Goal: Task Accomplishment & Management: Complete application form

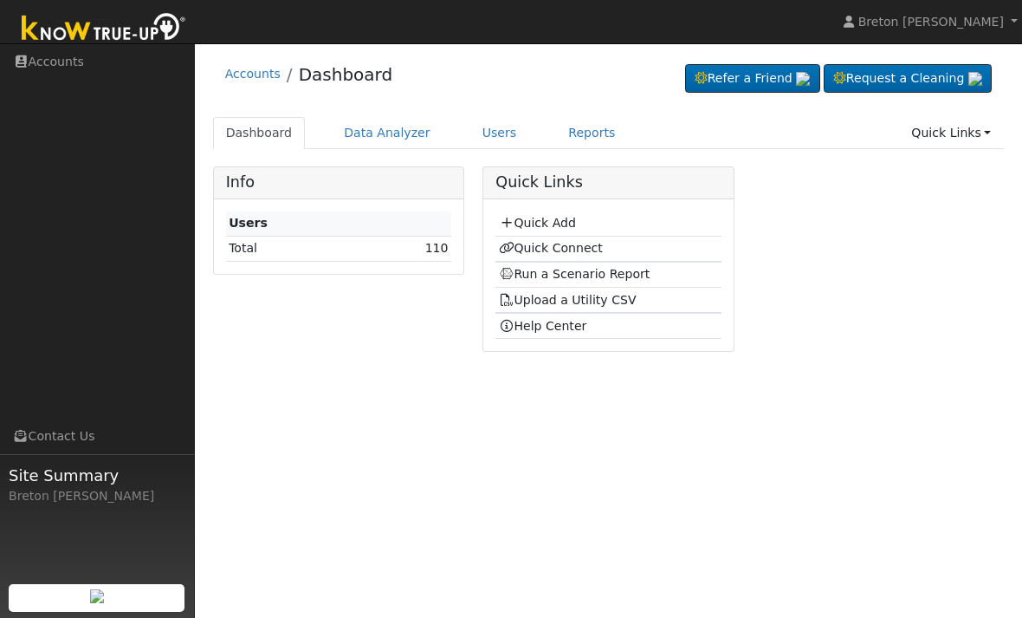
click at [560, 223] on link "Quick Add" at bounding box center [537, 223] width 77 height 14
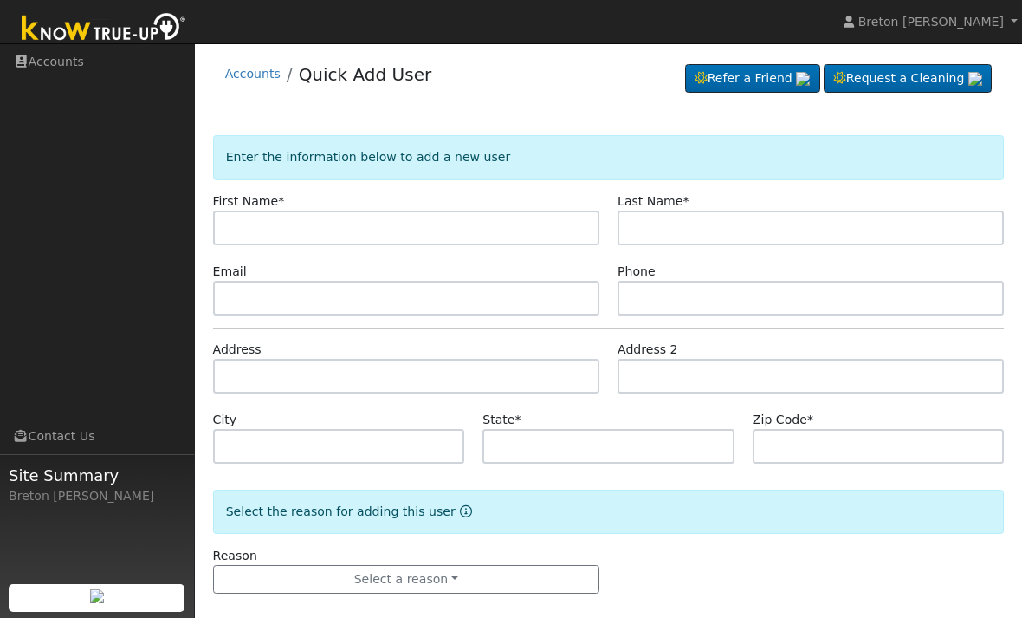
click at [287, 217] on input "text" at bounding box center [406, 228] width 386 height 35
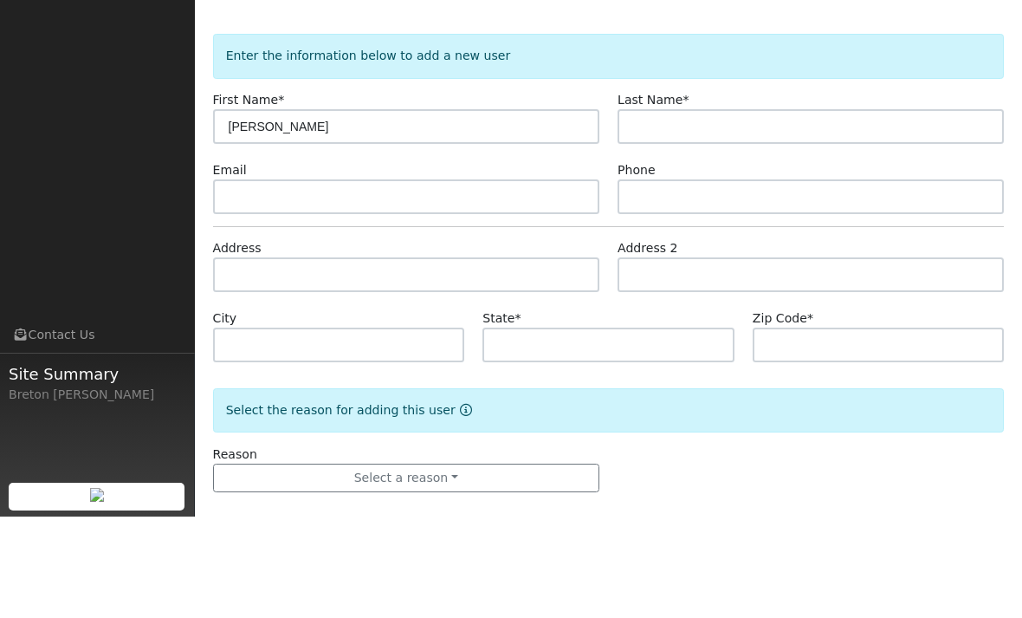
type input "Hermelinda"
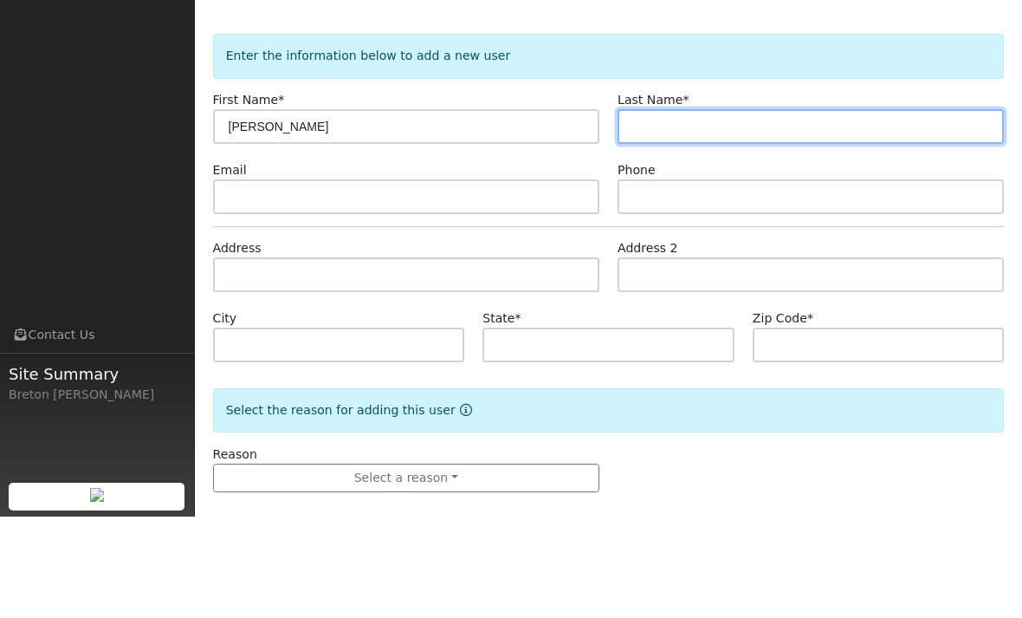
click at [692, 211] on input "text" at bounding box center [811, 228] width 386 height 35
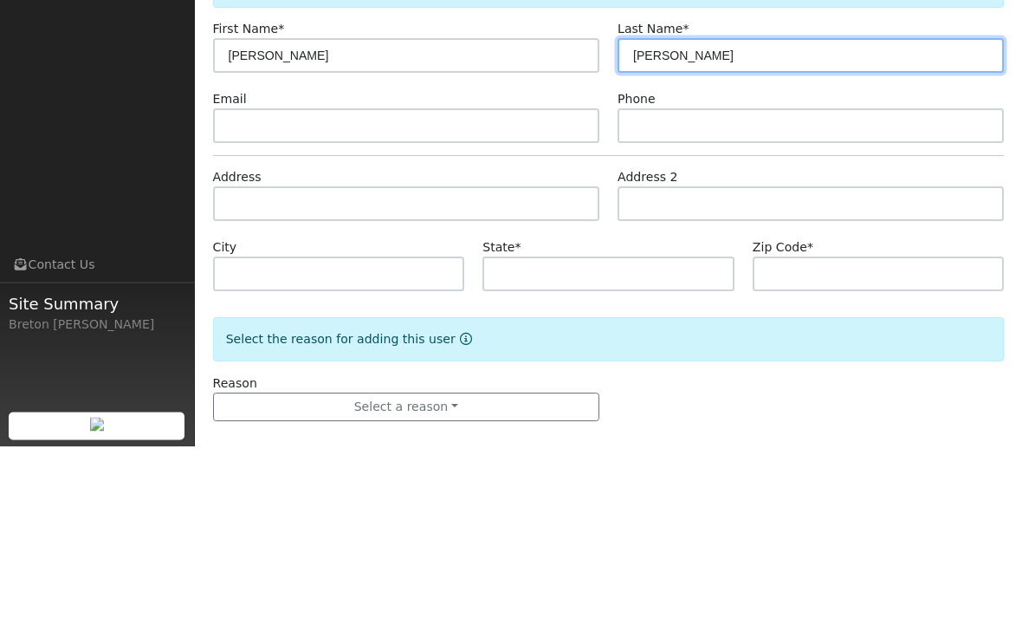
type input "Castrejon"
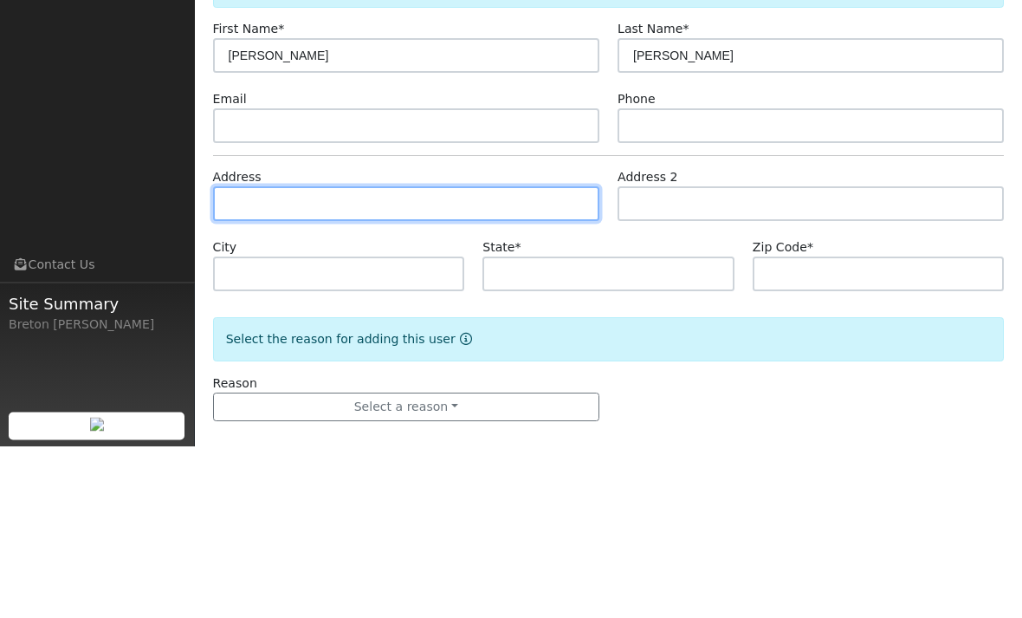
click at [281, 359] on input "text" at bounding box center [406, 376] width 386 height 35
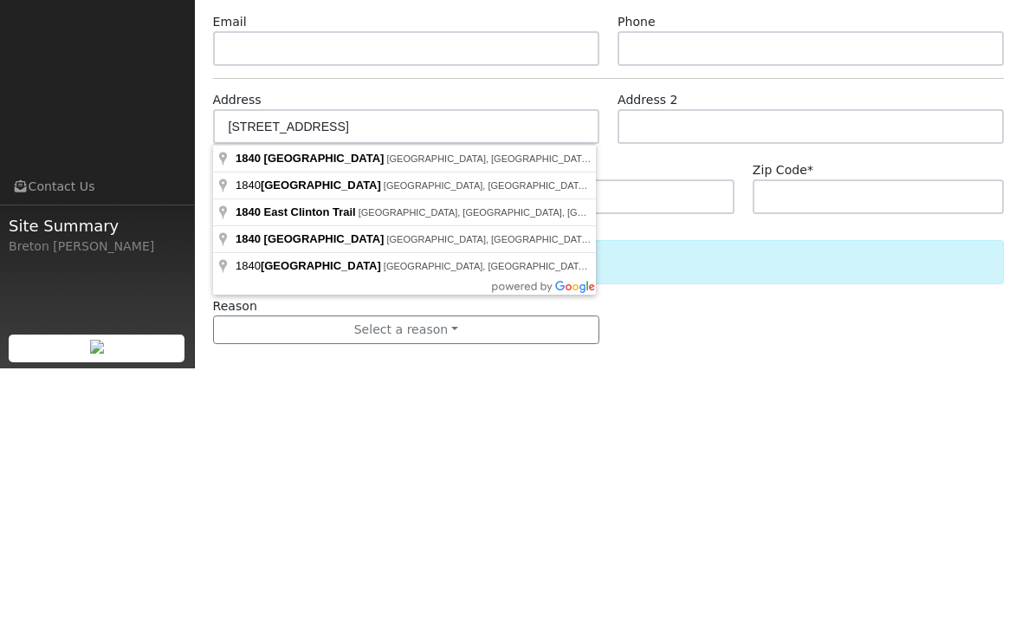
scroll to position [19, 0]
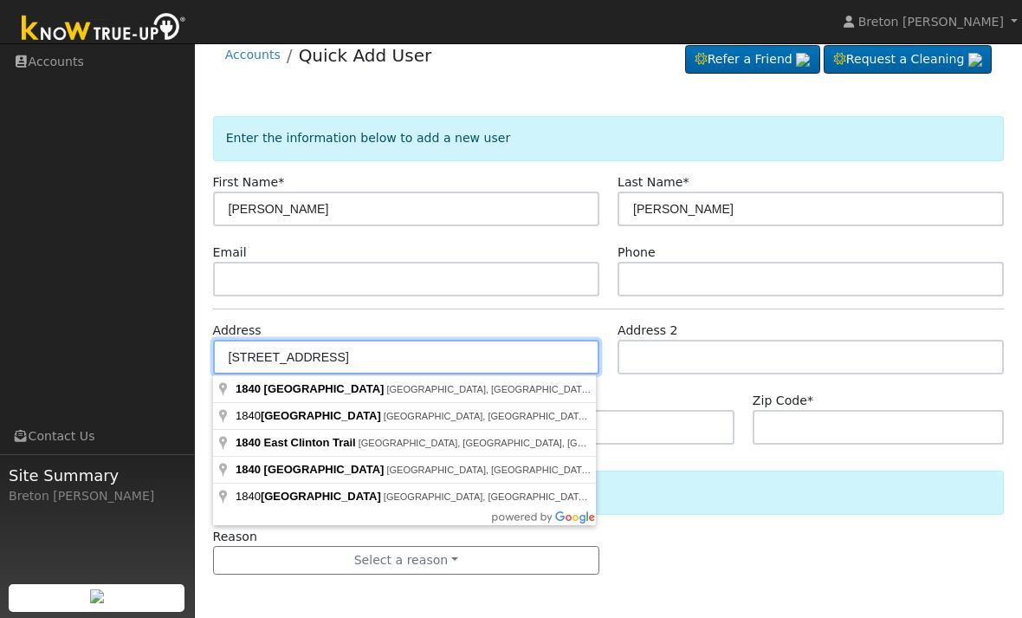
type input "1840 East Clinton Avenue"
type input "Fresno"
type input "CA"
type input "93703"
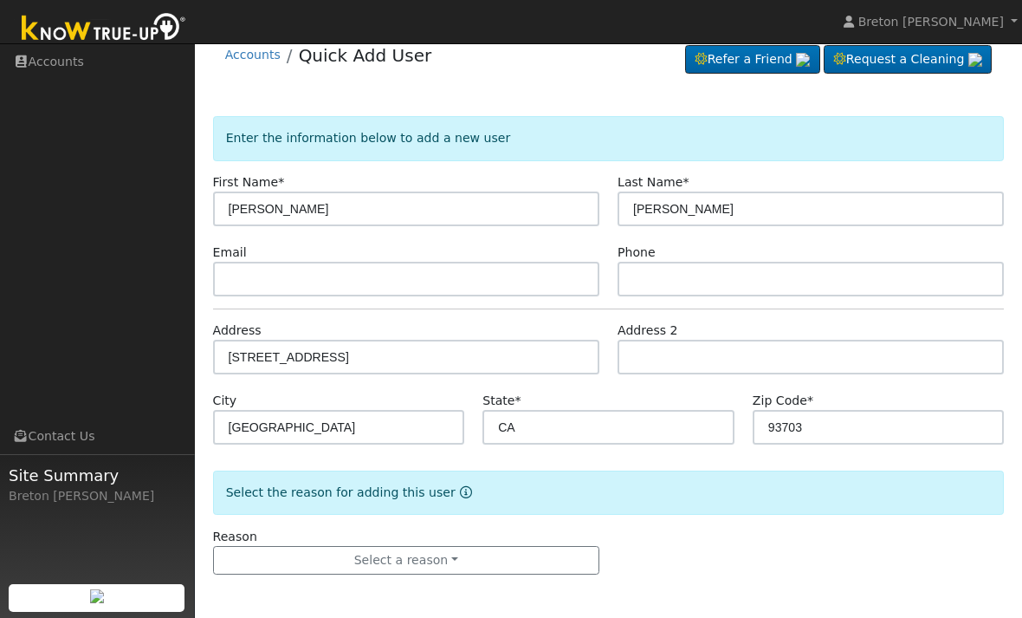
click at [434, 558] on button "Select a reason" at bounding box center [406, 560] width 386 height 29
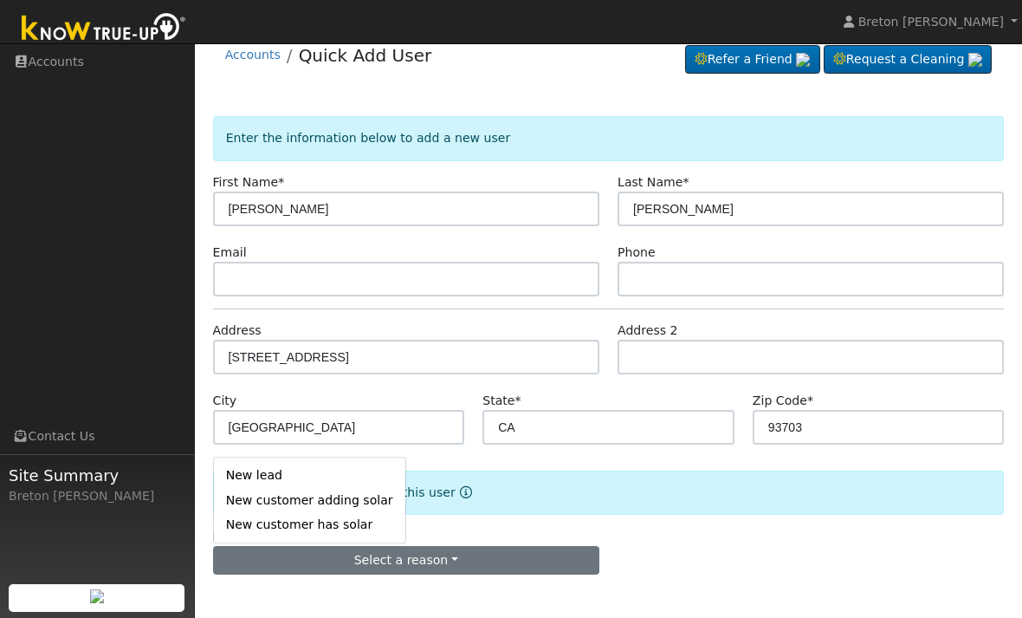
click at [268, 472] on link "New lead" at bounding box center [309, 476] width 191 height 24
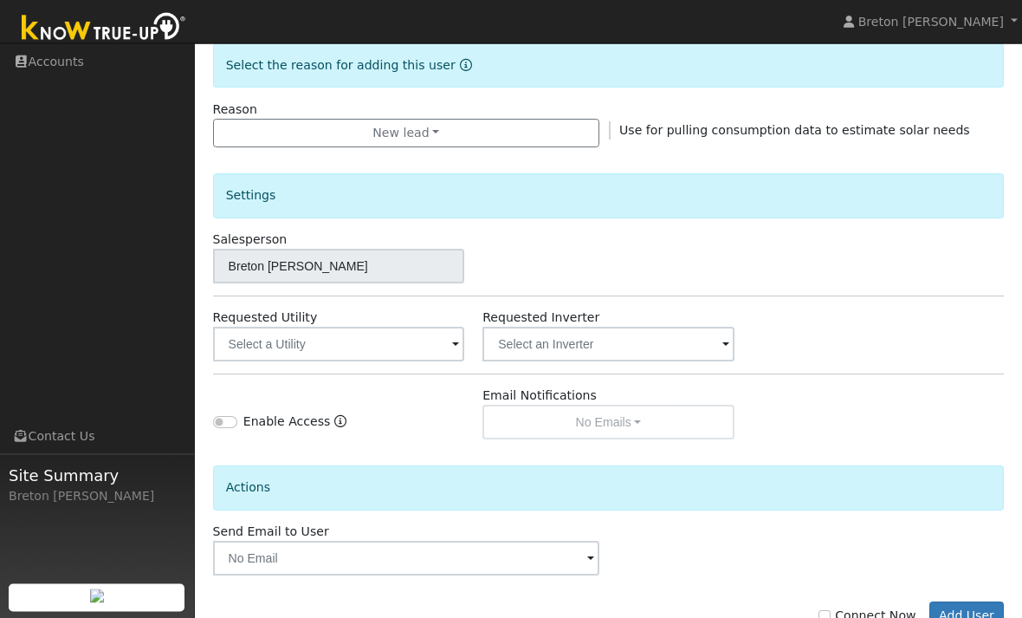
scroll to position [446, 0]
click at [377, 347] on input "text" at bounding box center [339, 344] width 252 height 35
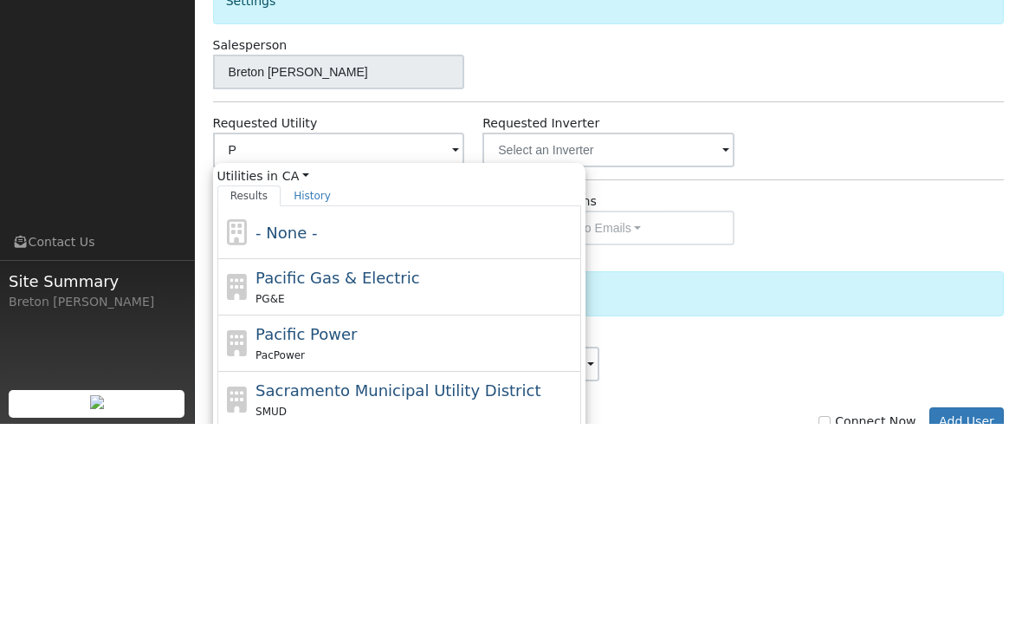
click at [264, 463] on span "Pacific Gas & Electric" at bounding box center [338, 472] width 164 height 18
type input "Pacific Gas & Electric"
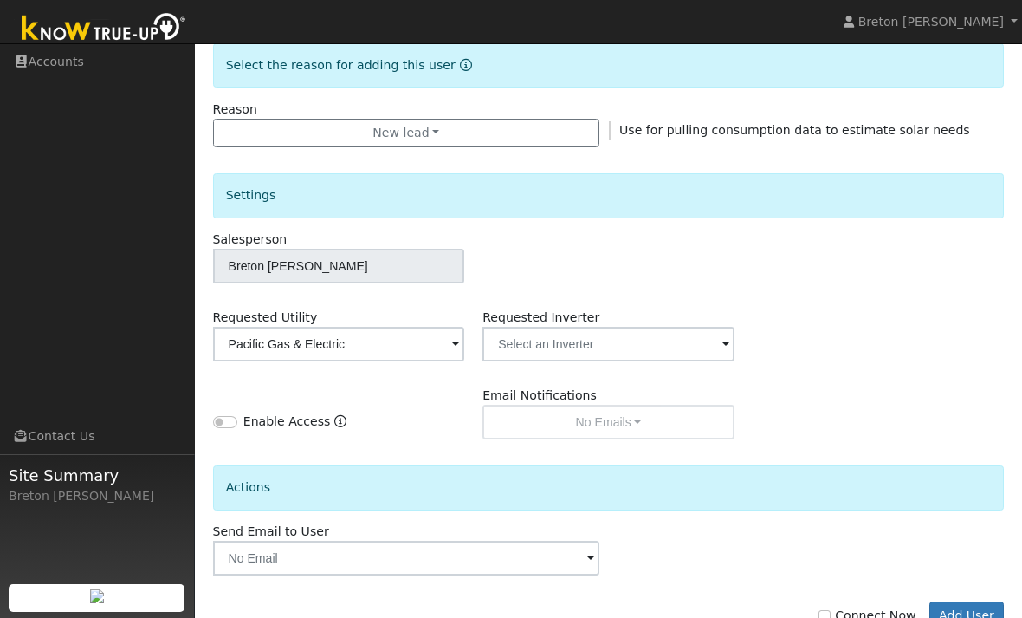
click at [979, 612] on button "Add User" at bounding box center [967, 615] width 75 height 29
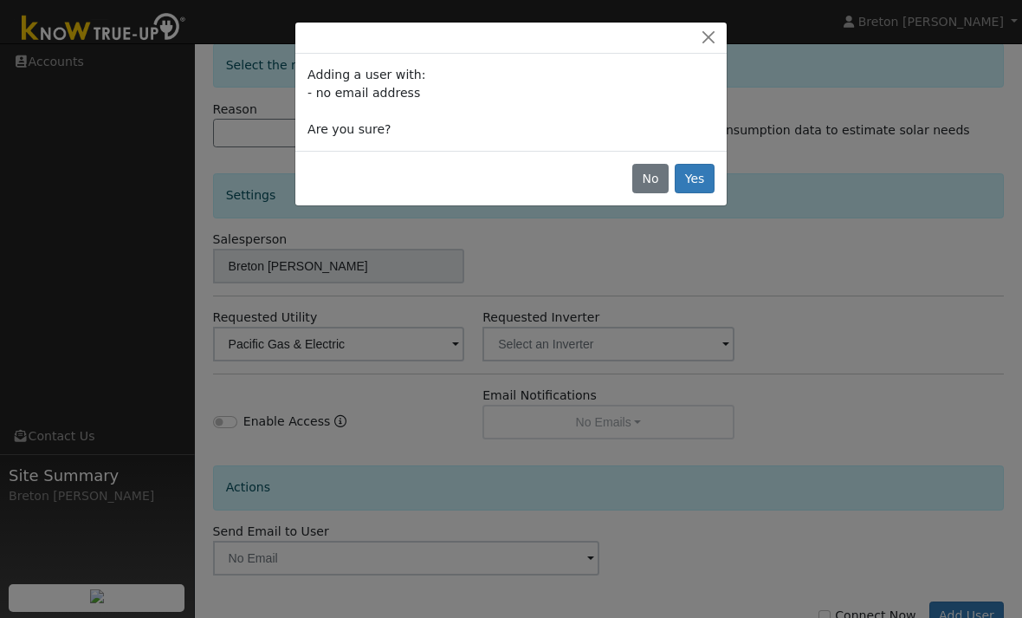
click at [701, 182] on button "Yes" at bounding box center [695, 178] width 40 height 29
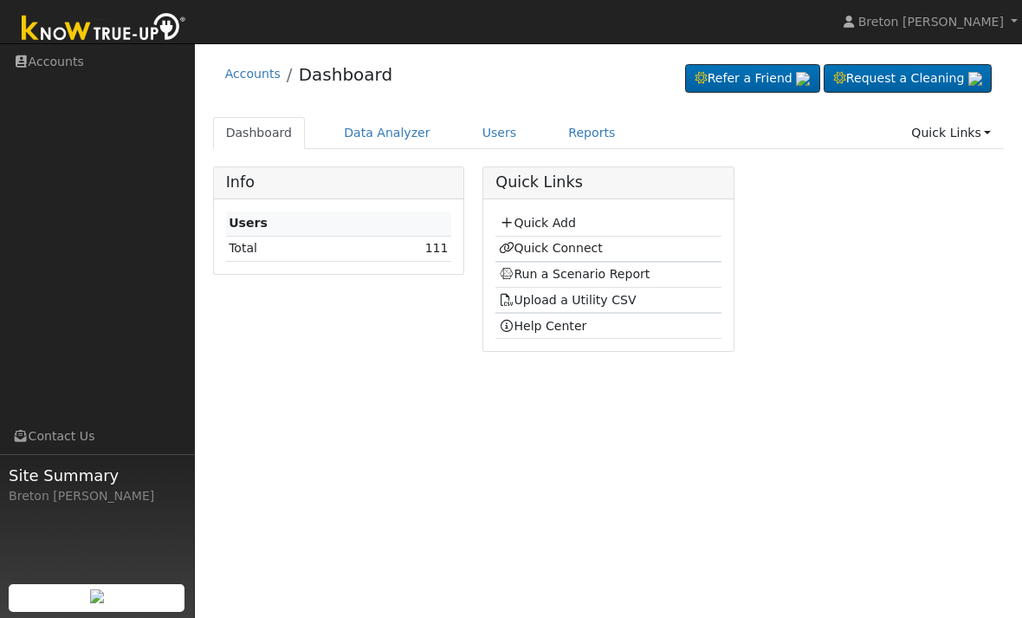
click at [575, 244] on link "Quick Connect" at bounding box center [551, 248] width 104 height 14
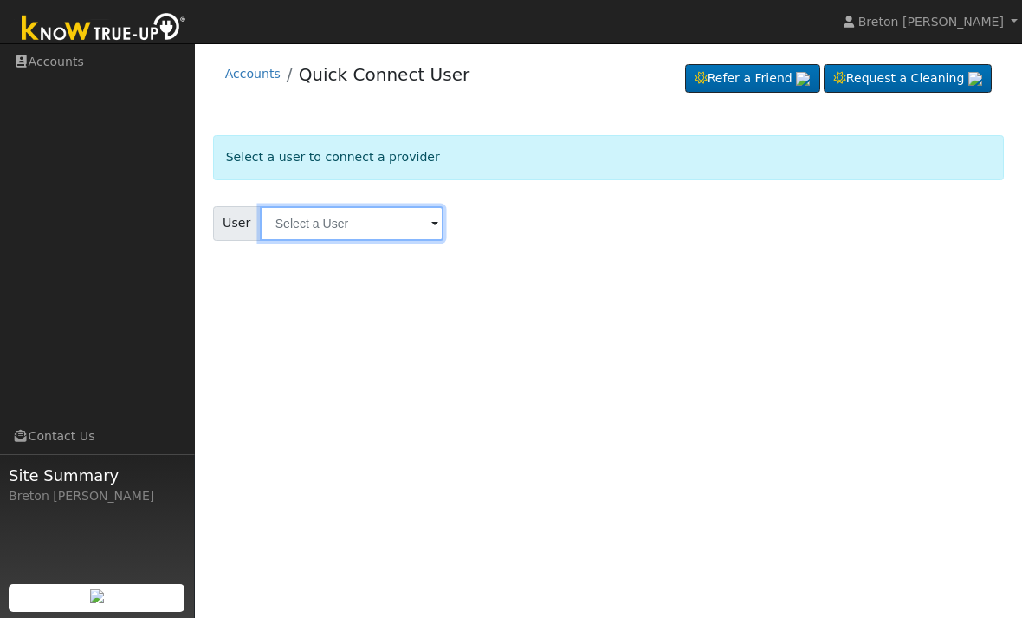
click at [371, 230] on input "text" at bounding box center [352, 223] width 184 height 35
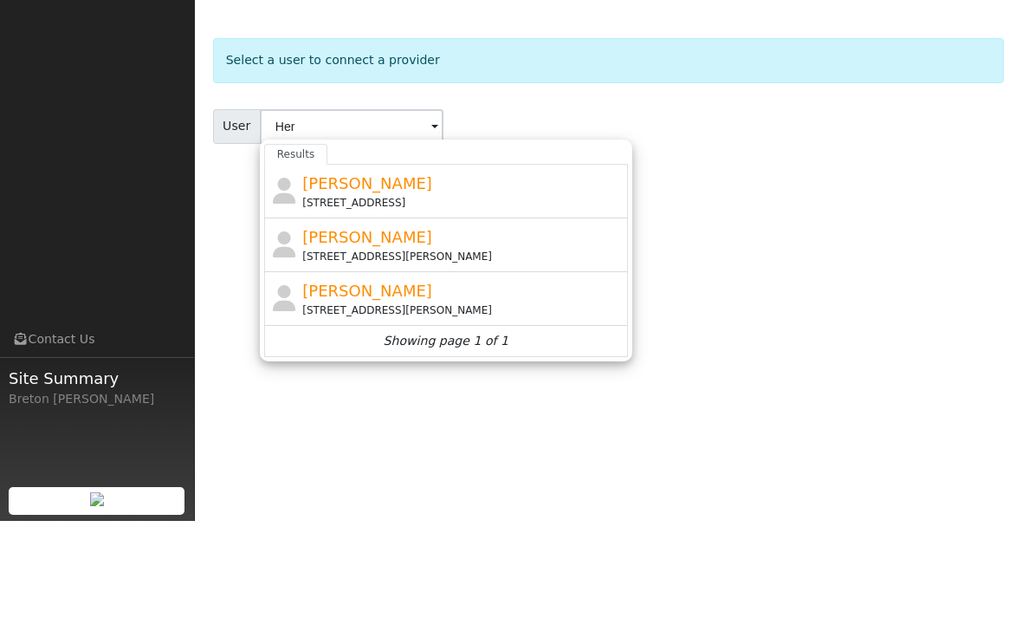
click at [377, 271] on span "[PERSON_NAME]" at bounding box center [367, 280] width 130 height 18
type input "[PERSON_NAME]"
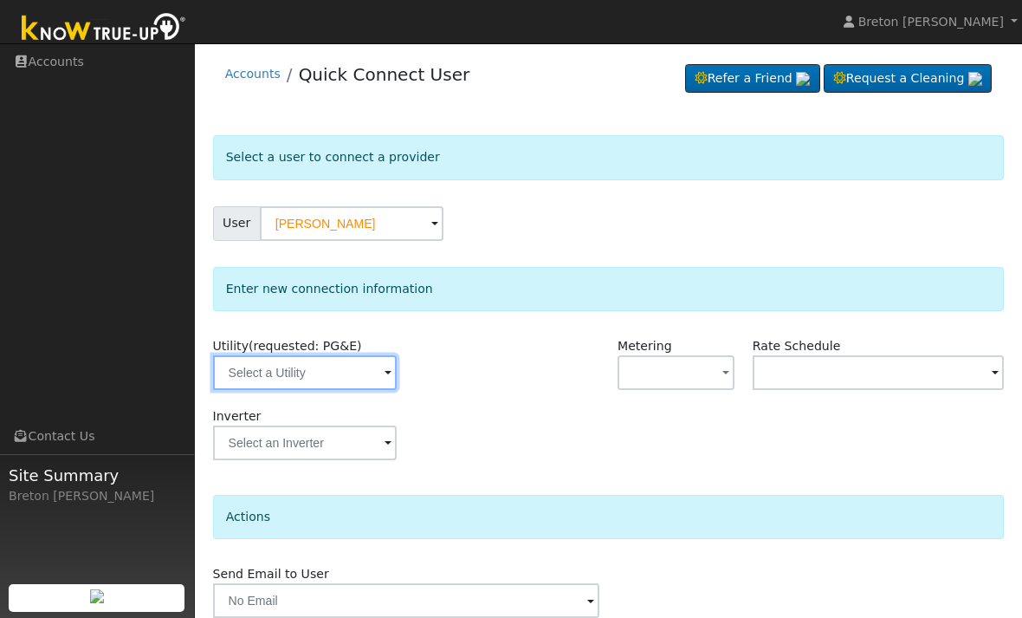
click at [315, 370] on input "text" at bounding box center [305, 372] width 184 height 35
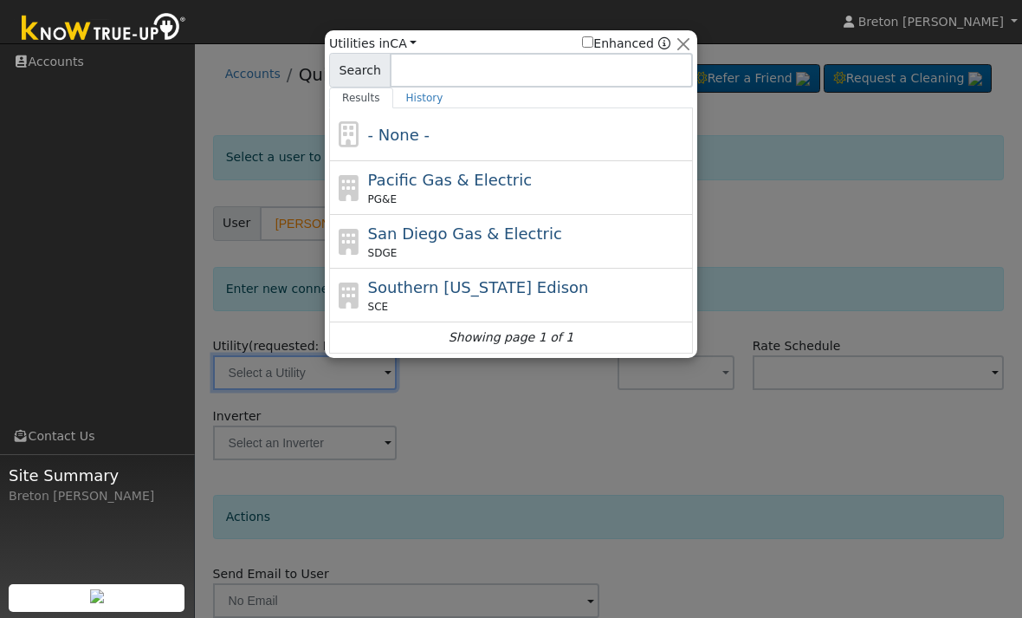
click at [464, 188] on span "Pacific Gas & Electric" at bounding box center [450, 180] width 164 height 18
type input "PG&E"
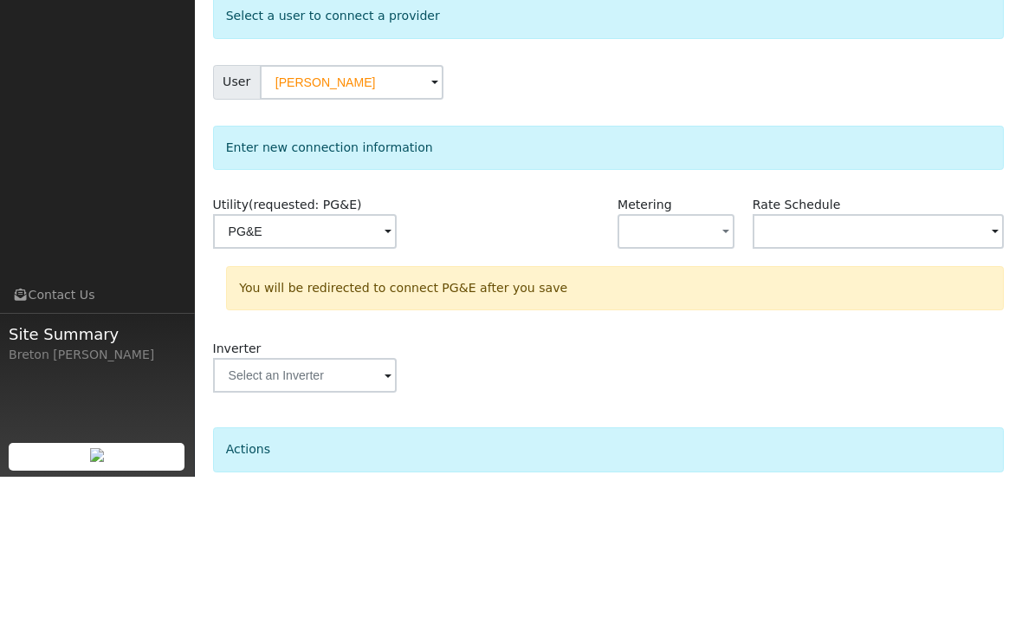
scroll to position [90, 0]
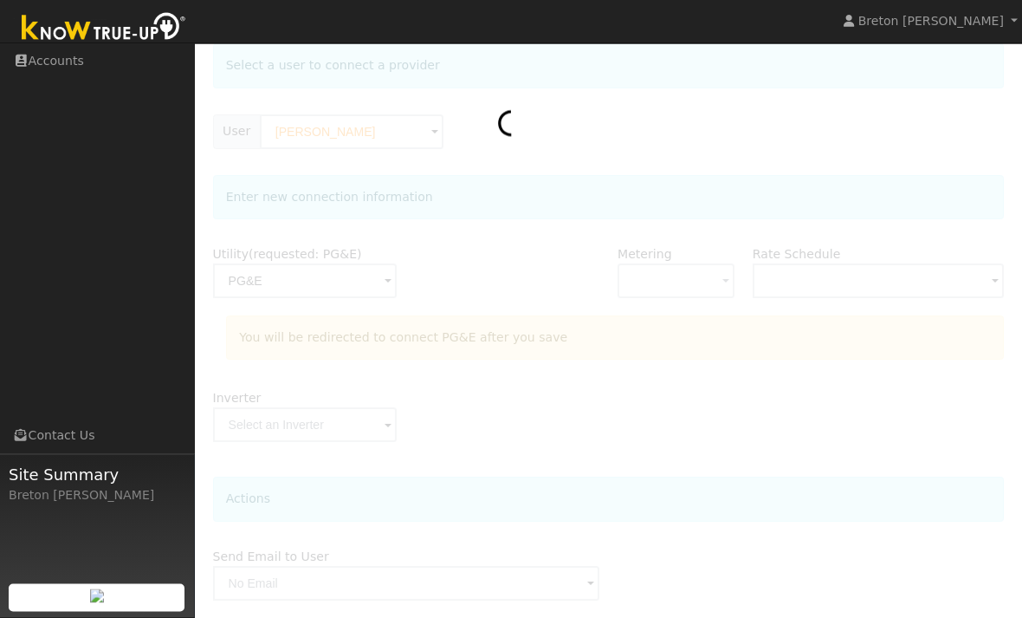
scroll to position [146, 0]
